Goal: Navigation & Orientation: Find specific page/section

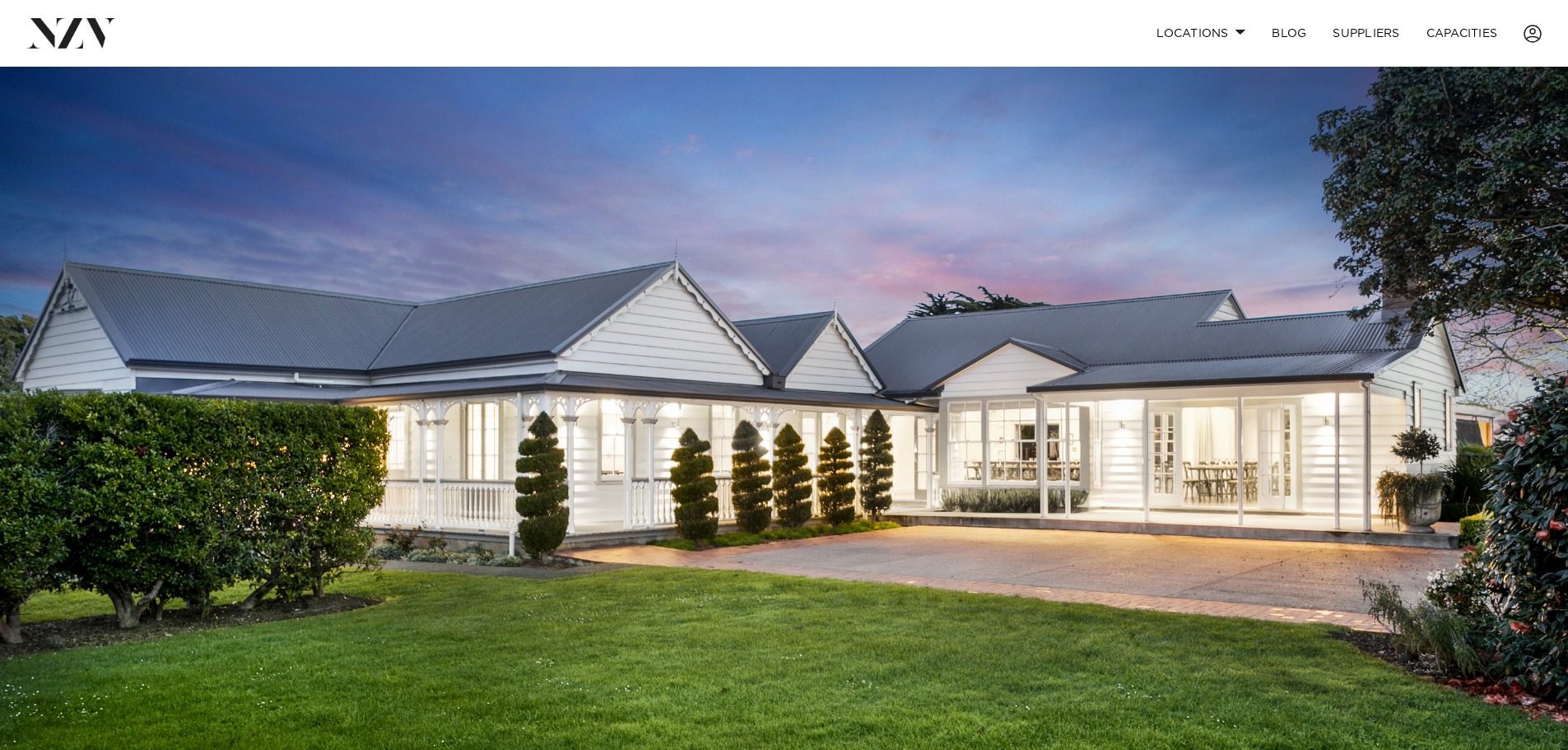
click at [1246, 387] on img at bounding box center [784, 434] width 1568 height 735
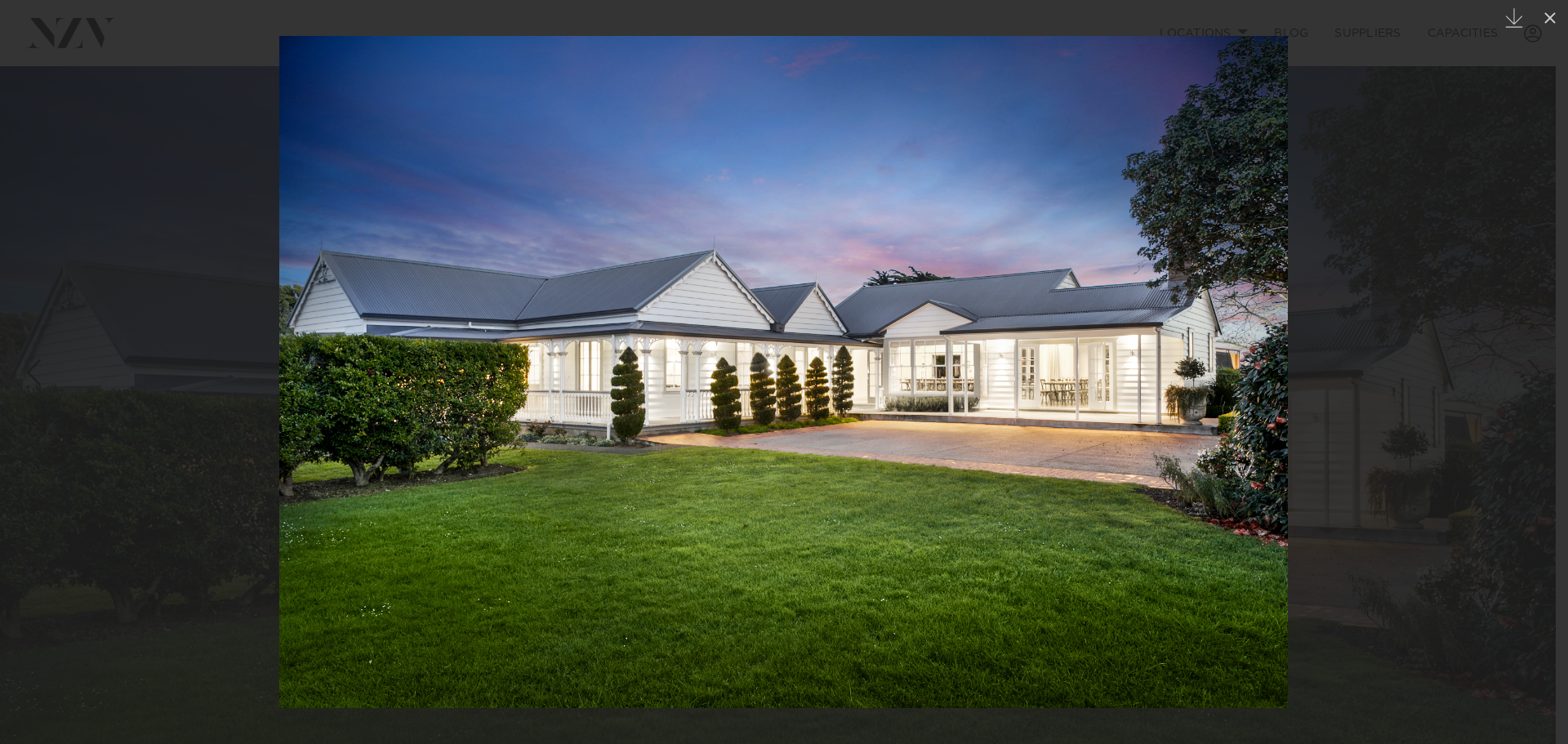
click at [1291, 304] on div at bounding box center [784, 372] width 1568 height 744
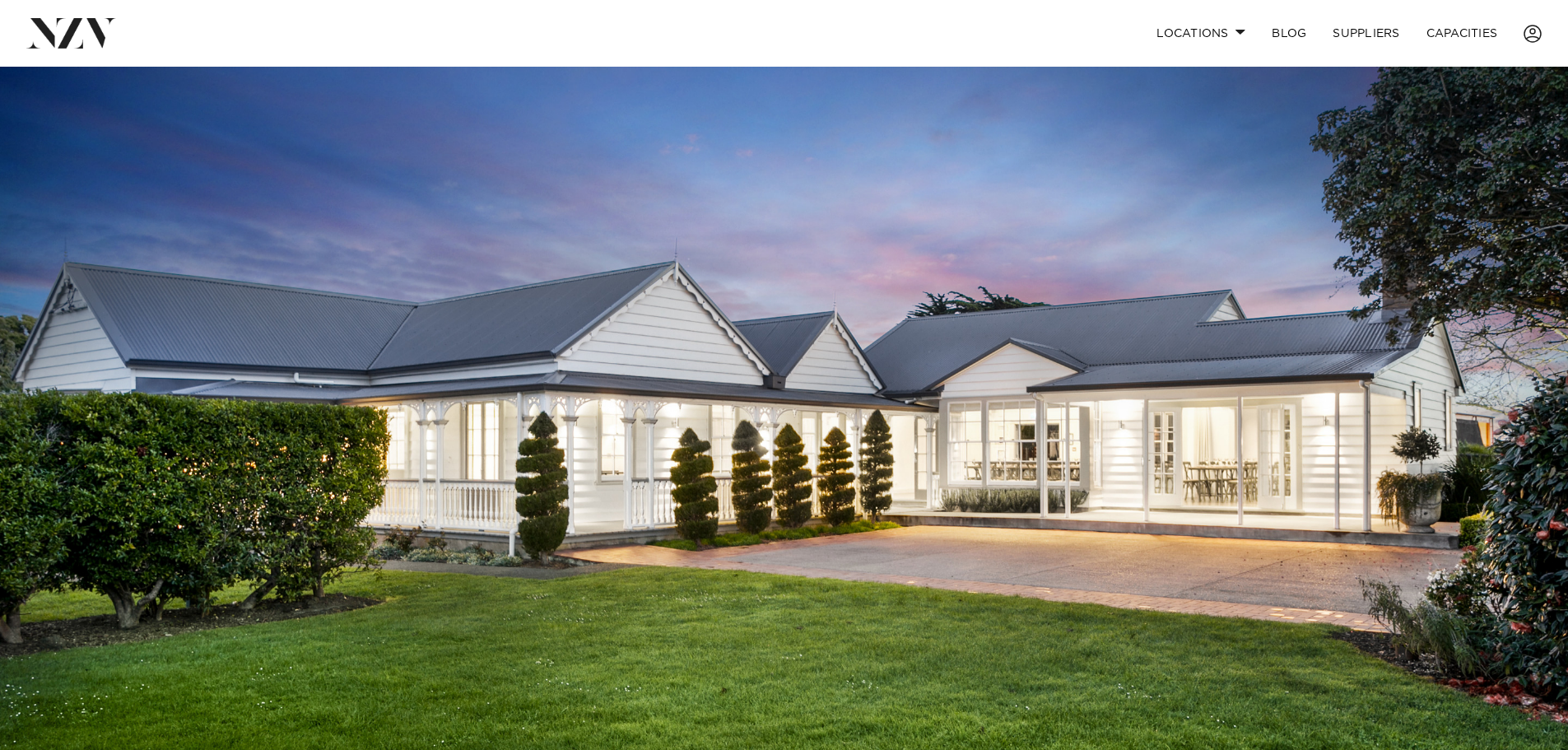
click at [1126, 393] on img at bounding box center [784, 434] width 1568 height 735
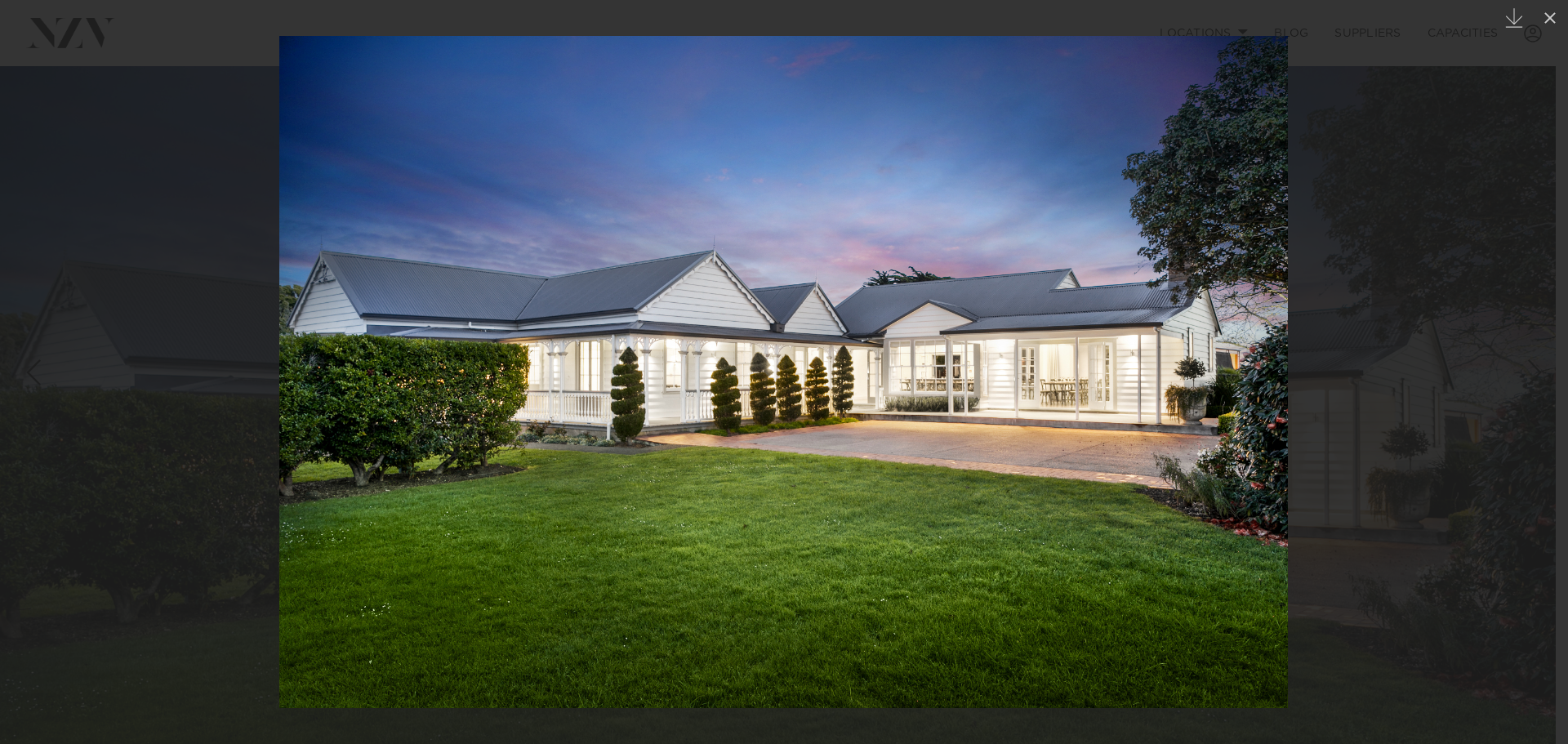
click at [1221, 219] on img at bounding box center [784, 372] width 1009 height 672
drag, startPoint x: 1057, startPoint y: 239, endPoint x: 1016, endPoint y: 273, distance: 53.3
click at [1054, 243] on img at bounding box center [784, 372] width 1009 height 672
click at [894, 299] on img at bounding box center [784, 372] width 1009 height 672
drag, startPoint x: 1316, startPoint y: 407, endPoint x: 1397, endPoint y: 292, distance: 140.7
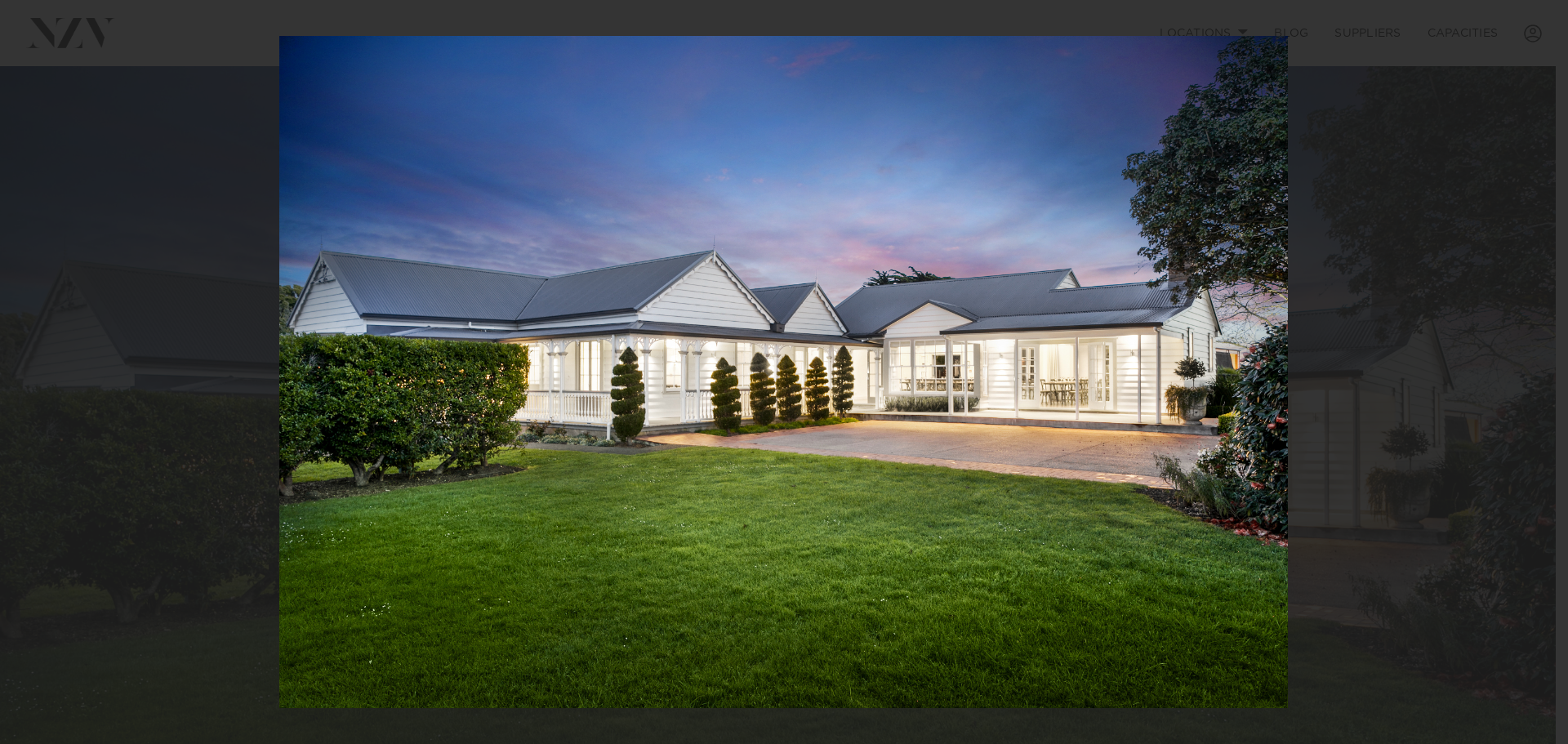
click at [1328, 393] on div at bounding box center [784, 372] width 1568 height 744
drag, startPoint x: 1538, startPoint y: 37, endPoint x: 509, endPoint y: 88, distance: 1030.3
click at [1538, 39] on div at bounding box center [784, 372] width 1568 height 744
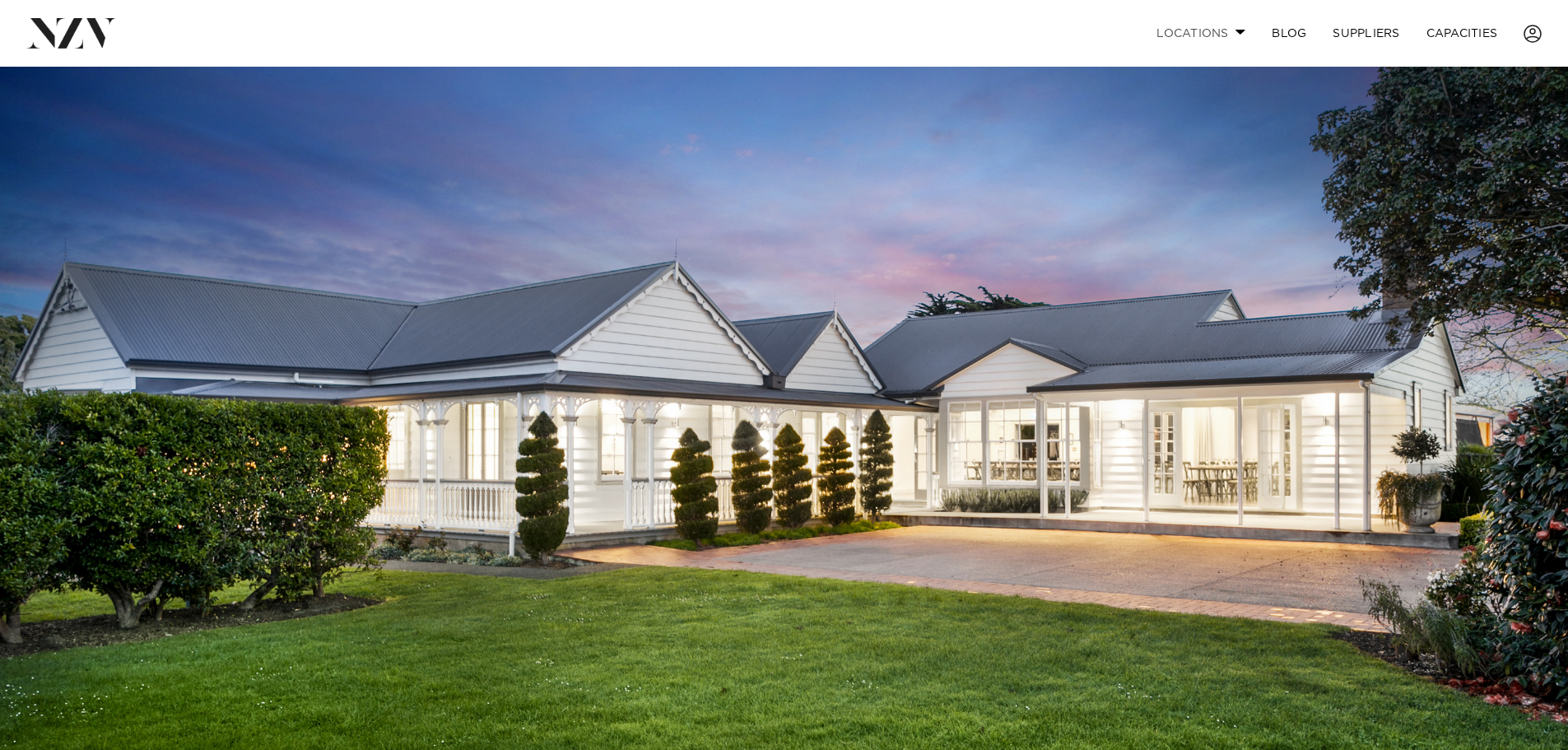
click at [1210, 37] on link "Locations" at bounding box center [1200, 32] width 115 height 35
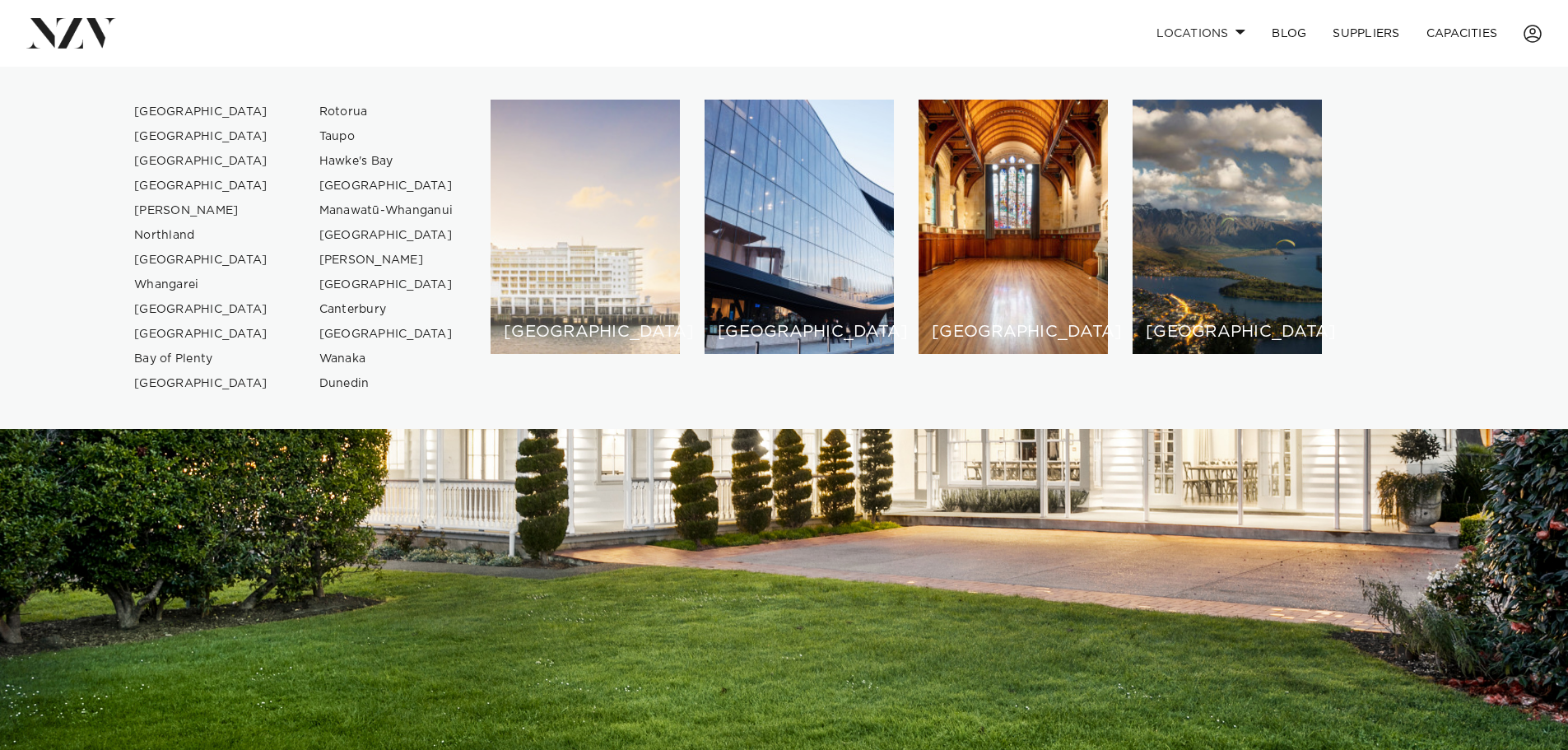
click at [610, 195] on div "[GEOGRAPHIC_DATA]" at bounding box center [585, 227] width 189 height 254
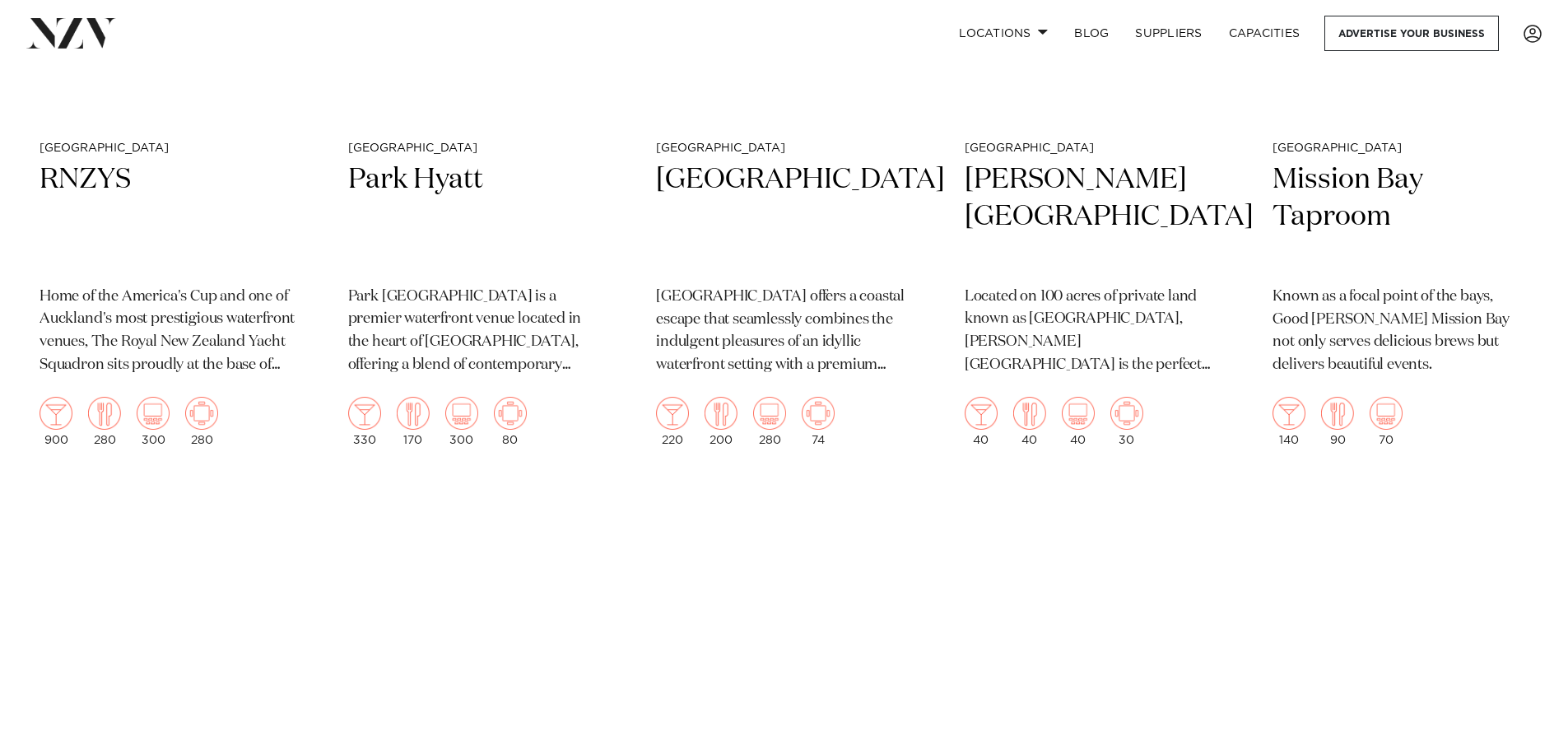
scroll to position [5762, 0]
